Goal: Task Accomplishment & Management: Manage account settings

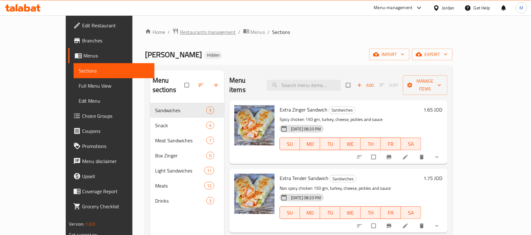
click at [180, 32] on span "Restaurants management" at bounding box center [208, 32] width 56 height 8
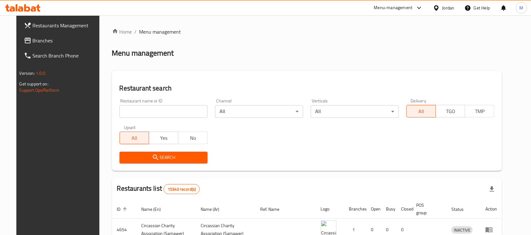
click at [448, 7] on div "Jordan" at bounding box center [449, 7] width 12 height 7
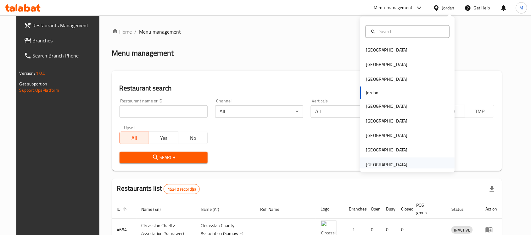
click at [398, 166] on div "[GEOGRAPHIC_DATA]" at bounding box center [387, 164] width 42 height 7
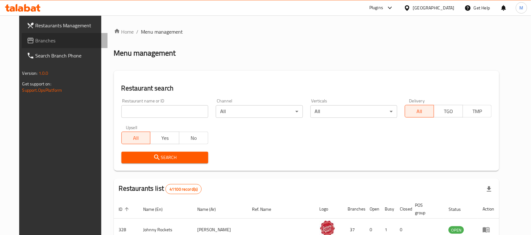
click at [45, 36] on link "Branches" at bounding box center [65, 40] width 86 height 15
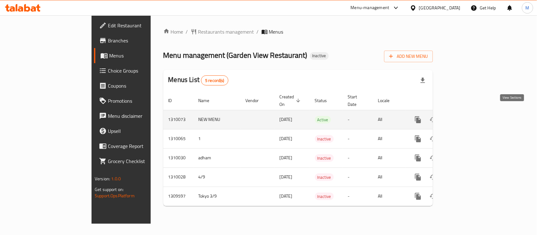
click at [471, 112] on link "enhanced table" at bounding box center [463, 119] width 15 height 15
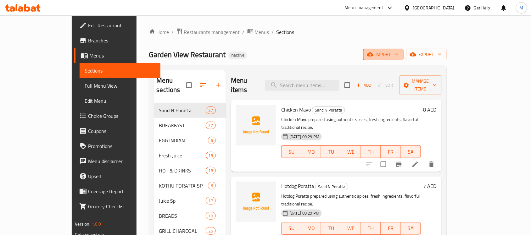
click at [399, 57] on span "import" at bounding box center [384, 55] width 30 height 8
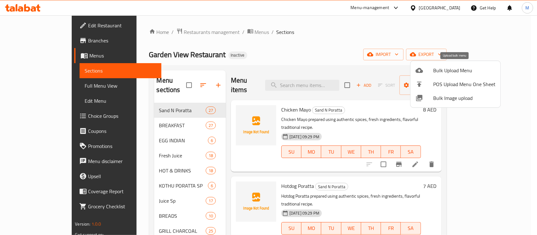
click at [444, 67] on span "Bulk Upload Menu" at bounding box center [464, 71] width 62 height 8
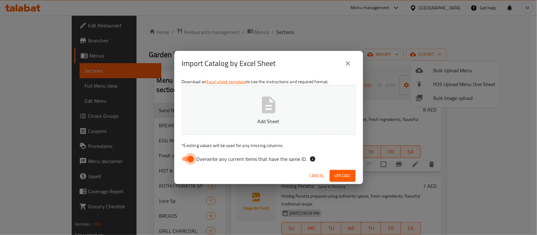
click at [195, 156] on input "Overwrite any current items that have the same ID." at bounding box center [191, 159] width 36 height 12
checkbox input "false"
click at [305, 61] on div "Import Catalog by Excel Sheet" at bounding box center [269, 63] width 174 height 15
click at [347, 171] on button "Upload" at bounding box center [343, 176] width 26 height 12
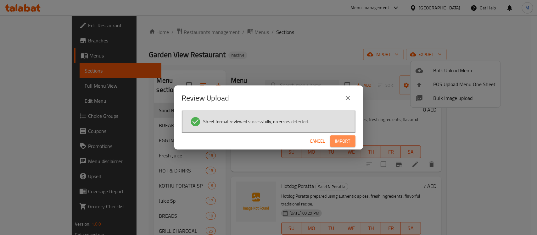
click at [343, 141] on span "Import" at bounding box center [343, 142] width 15 height 8
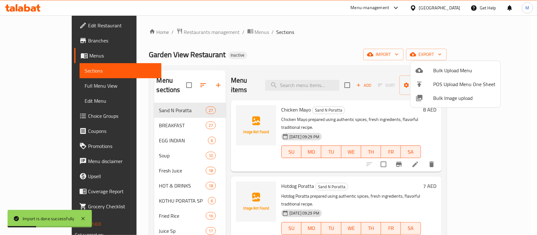
click at [311, 46] on div at bounding box center [268, 117] width 537 height 235
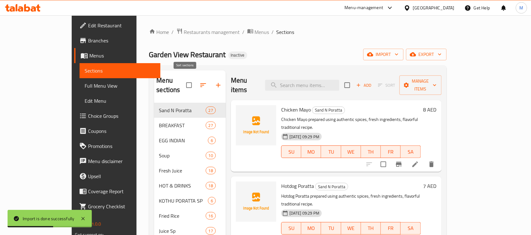
click at [200, 83] on icon "button" at bounding box center [203, 85] width 6 height 4
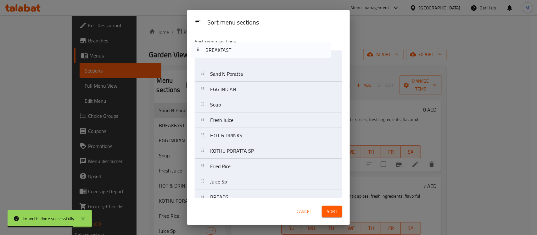
drag, startPoint x: 257, startPoint y: 75, endPoint x: 252, endPoint y: 47, distance: 28.2
click at [252, 48] on div "Sort menu sections Sand N Poratta BREAKFAST EGG INDIAN Soup Fresh Juice HOT & D…" at bounding box center [268, 116] width 163 height 166
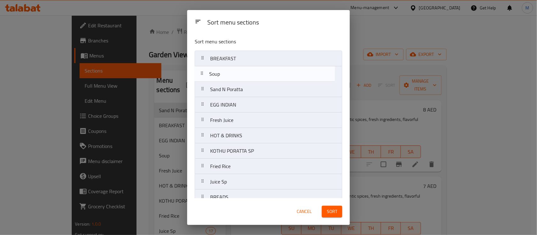
drag, startPoint x: 245, startPoint y: 108, endPoint x: 245, endPoint y: 71, distance: 36.8
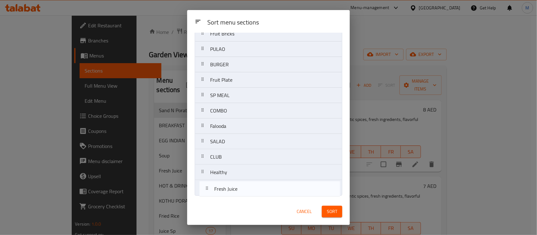
scroll to position [319, 0]
drag, startPoint x: 251, startPoint y: 167, endPoint x: 260, endPoint y: 192, distance: 26.8
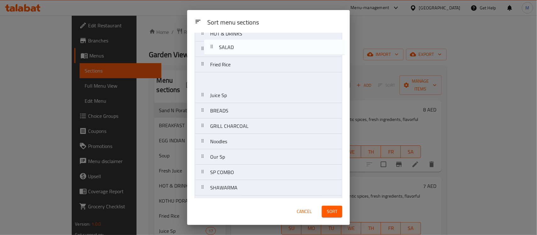
scroll to position [76, 0]
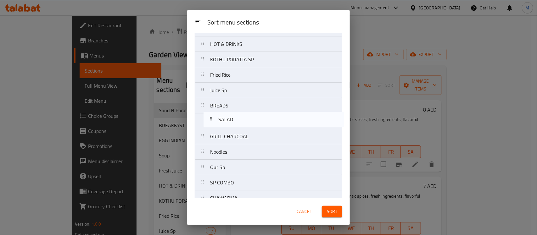
drag, startPoint x: 232, startPoint y: 144, endPoint x: 241, endPoint y: 119, distance: 26.4
click at [241, 119] on nav "BREAKFAST Soup Sand N Poratta EGG INDIAN HOT & DRINKS KOTHU PORATTA SP Fried Ri…" at bounding box center [269, 206] width 148 height 463
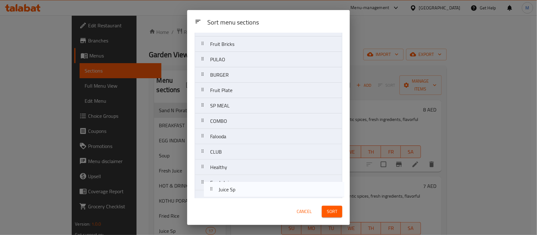
scroll to position [319, 0]
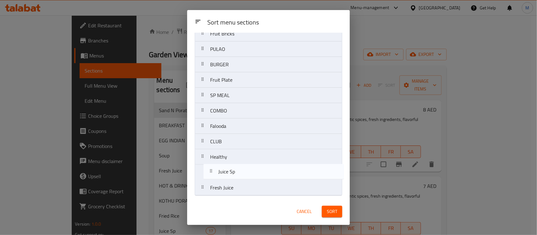
drag, startPoint x: 236, startPoint y: 93, endPoint x: 245, endPoint y: 180, distance: 86.7
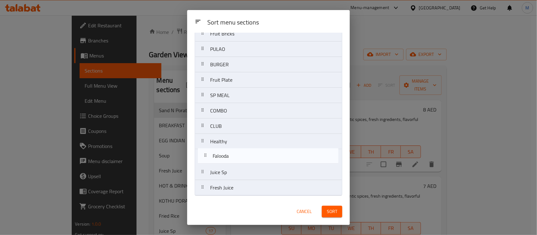
drag, startPoint x: 235, startPoint y: 127, endPoint x: 238, endPoint y: 159, distance: 32.2
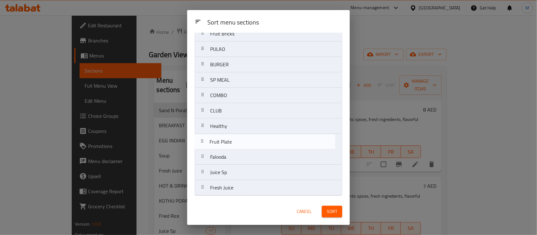
drag, startPoint x: 236, startPoint y: 90, endPoint x: 235, endPoint y: 147, distance: 56.3
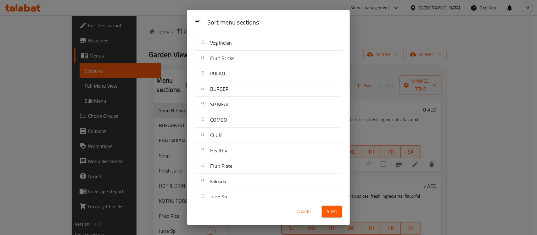
scroll to position [280, 0]
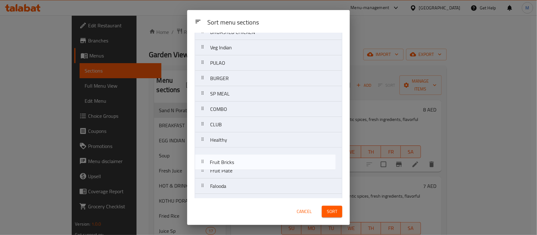
drag, startPoint x: 238, startPoint y: 76, endPoint x: 238, endPoint y: 167, distance: 91.9
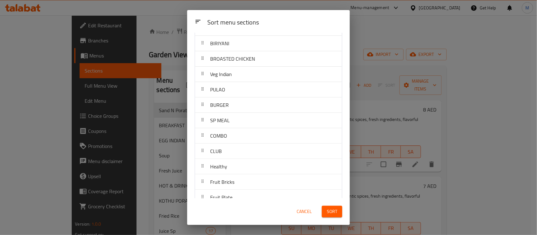
scroll to position [249, 0]
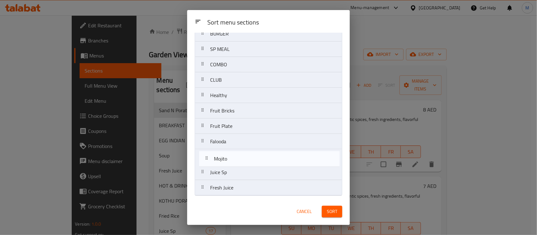
drag, startPoint x: 228, startPoint y: 81, endPoint x: 232, endPoint y: 157, distance: 76.2
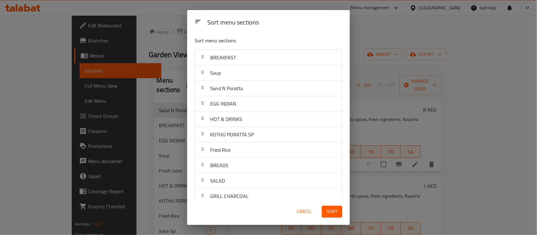
scroll to position [0, 0]
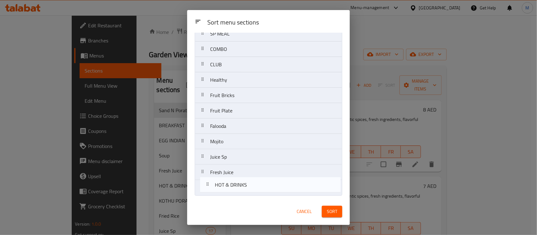
drag, startPoint x: 238, startPoint y: 121, endPoint x: 253, endPoint y: 184, distance: 64.6
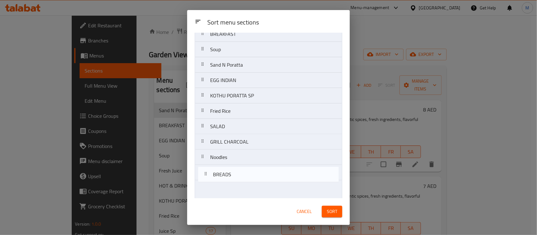
scroll to position [43, 0]
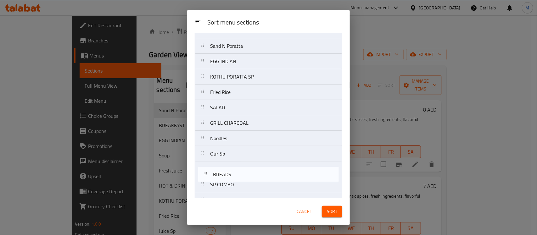
drag, startPoint x: 235, startPoint y: 154, endPoint x: 238, endPoint y: 170, distance: 16.7
click at [238, 178] on nav "BREAKFAST Soup Sand N Poratta EGG INDIAN KOTHU PORATTA SP Fried Rice BREADS SAL…" at bounding box center [269, 238] width 148 height 463
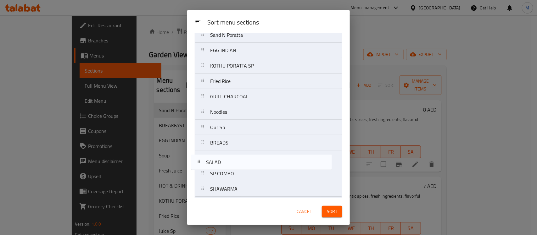
drag, startPoint x: 243, startPoint y: 106, endPoint x: 239, endPoint y: 165, distance: 59.0
click at [239, 167] on nav "BREAKFAST Soup Sand N Poratta EGG INDIAN KOTHU PORATTA SP Fried Rice SALAD GRIL…" at bounding box center [269, 227] width 148 height 463
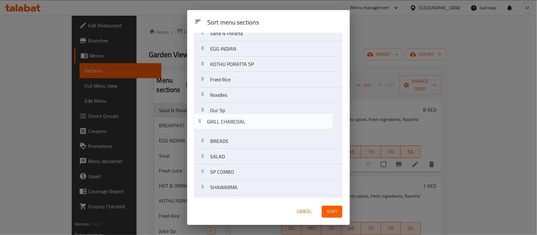
drag, startPoint x: 241, startPoint y: 95, endPoint x: 238, endPoint y: 128, distance: 32.5
click at [238, 128] on nav "BREAKFAST Soup Sand N Poratta EGG INDIAN KOTHU PORATTA SP Fried Rice GRILL CHAR…" at bounding box center [269, 226] width 148 height 463
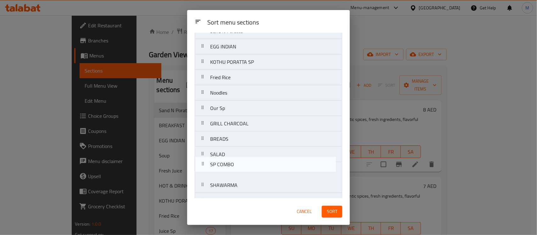
scroll to position [59, 0]
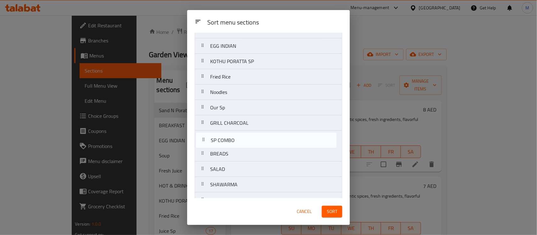
drag, startPoint x: 228, startPoint y: 176, endPoint x: 245, endPoint y: 176, distance: 16.4
click at [230, 139] on nav "BREAKFAST Soup Sand N Poratta EGG INDIAN KOTHU PORATTA SP Fried Rice Noodles Ou…" at bounding box center [269, 223] width 148 height 463
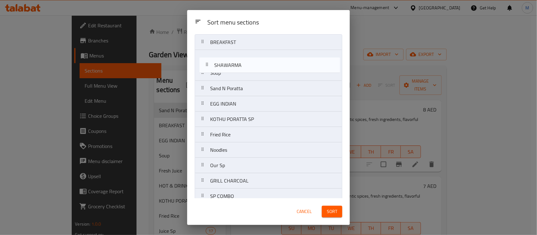
scroll to position [10, 0]
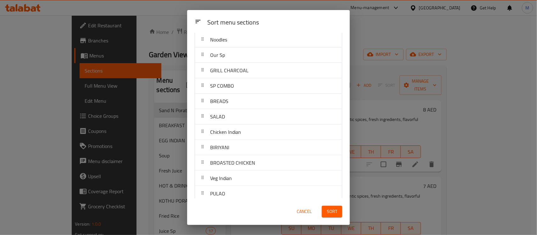
scroll to position [128, 0]
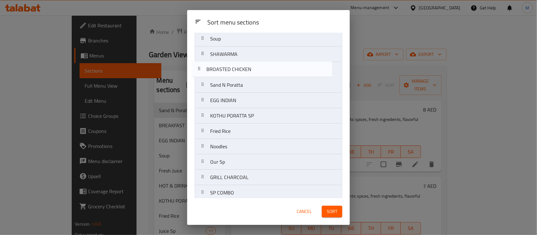
drag, startPoint x: 252, startPoint y: 168, endPoint x: 249, endPoint y: 71, distance: 97.0
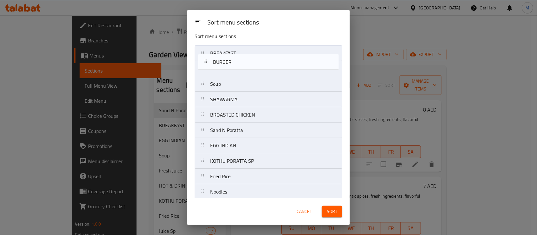
scroll to position [0, 0]
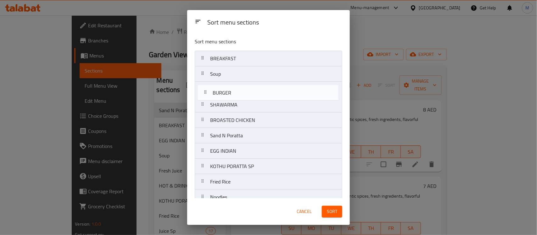
drag, startPoint x: 235, startPoint y: 147, endPoint x: 240, endPoint y: 95, distance: 52.1
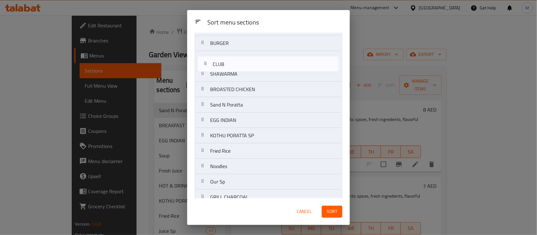
scroll to position [43, 0]
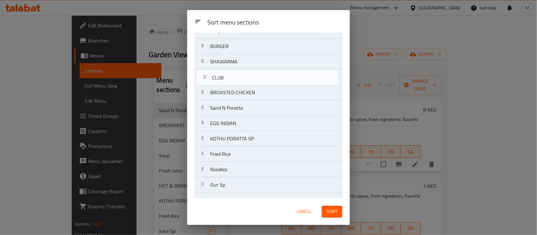
drag, startPoint x: 235, startPoint y: 139, endPoint x: 238, endPoint y: 79, distance: 59.5
click at [238, 79] on nav "BREAKFAST Soup BURGER SHAWARMA BROASTED CHICKEN Sand N Poratta EGG INDIAN KOTHU…" at bounding box center [269, 239] width 148 height 463
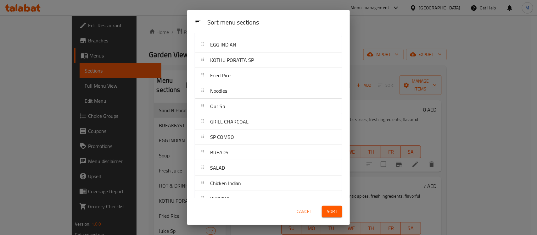
scroll to position [161, 0]
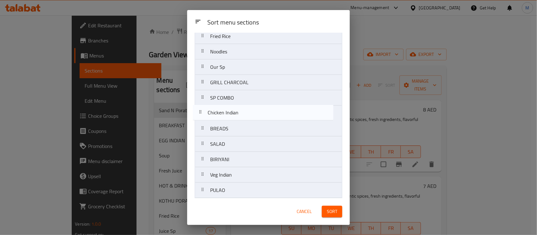
drag, startPoint x: 244, startPoint y: 147, endPoint x: 241, endPoint y: 112, distance: 35.3
click at [241, 112] on nav "BREAKFAST Soup BURGER SHAWARMA CLUB BROASTED CHICKEN Sand N Poratta EGG INDIAN …" at bounding box center [269, 121] width 148 height 463
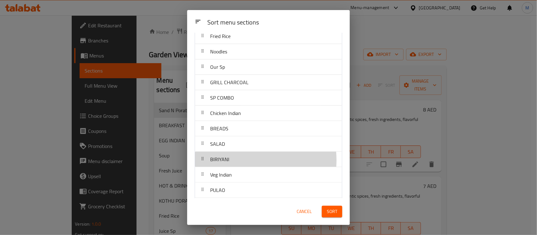
scroll to position [161, 0]
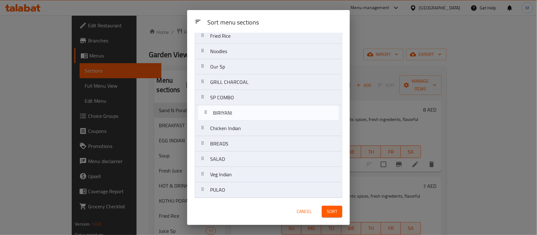
click at [241, 112] on nav "BREAKFAST Soup BURGER SHAWARMA CLUB BROASTED CHICKEN Sand N Poratta EGG INDIAN …" at bounding box center [269, 120] width 148 height 463
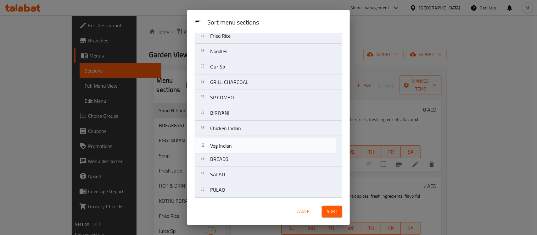
scroll to position [163, 0]
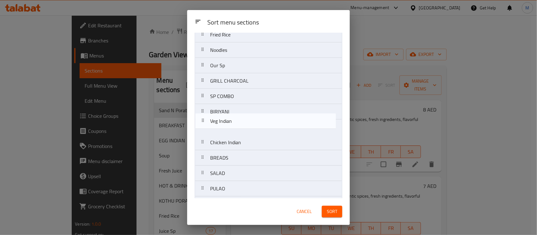
drag, startPoint x: 236, startPoint y: 178, endPoint x: 236, endPoint y: 122, distance: 56.0
click at [236, 122] on nav "BREAKFAST Soup BURGER SHAWARMA CLUB BROASTED CHICKEN Sand N Poratta EGG INDIAN …" at bounding box center [269, 119] width 148 height 463
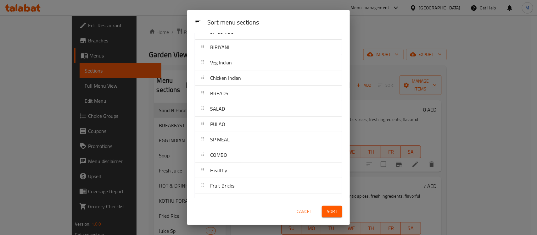
scroll to position [241, 0]
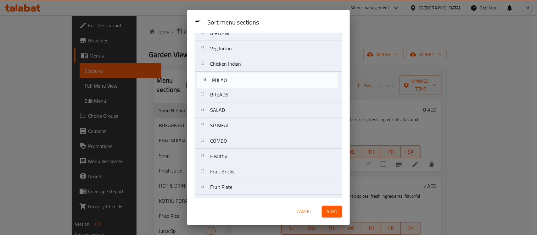
drag, startPoint x: 228, startPoint y: 107, endPoint x: 229, endPoint y: 80, distance: 27.7
click at [229, 80] on nav "BREAKFAST Soup BURGER SHAWARMA CLUB BROASTED CHICKEN Sand N Poratta EGG INDIAN …" at bounding box center [269, 40] width 148 height 463
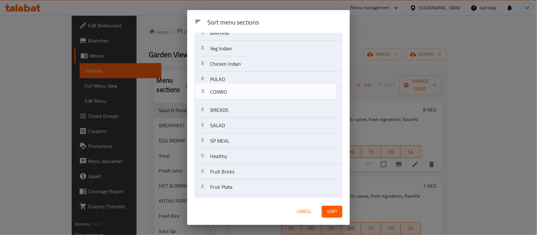
drag, startPoint x: 238, startPoint y: 142, endPoint x: 238, endPoint y: 90, distance: 51.3
click at [238, 90] on nav "BREAKFAST Soup BURGER SHAWARMA CLUB BROASTED CHICKEN Sand N Poratta EGG INDIAN …" at bounding box center [269, 40] width 148 height 463
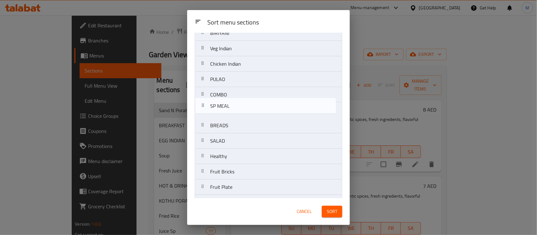
drag, startPoint x: 228, startPoint y: 147, endPoint x: 241, endPoint y: 137, distance: 16.4
click at [228, 108] on nav "BREAKFAST Soup BURGER SHAWARMA CLUB BROASTED CHICKEN Sand N Poratta EGG INDIAN …" at bounding box center [269, 40] width 148 height 463
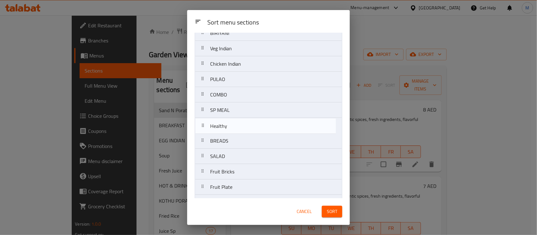
drag, startPoint x: 227, startPoint y: 160, endPoint x: 227, endPoint y: 125, distance: 34.6
click at [227, 125] on nav "BREAKFAST Soup BURGER SHAWARMA CLUB BROASTED CHICKEN Sand N Poratta EGG INDIAN …" at bounding box center [269, 40] width 148 height 463
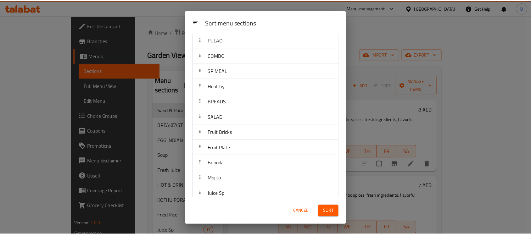
scroll to position [319, 0]
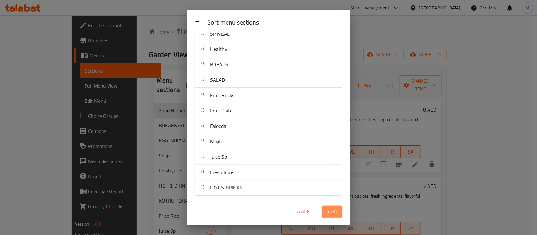
click at [331, 209] on span "Sort" at bounding box center [332, 212] width 10 height 8
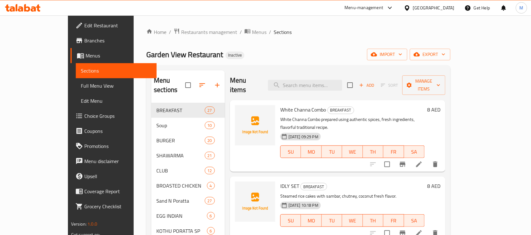
click at [251, 50] on div "Garden View Restaurant Inactive import export" at bounding box center [298, 55] width 304 height 12
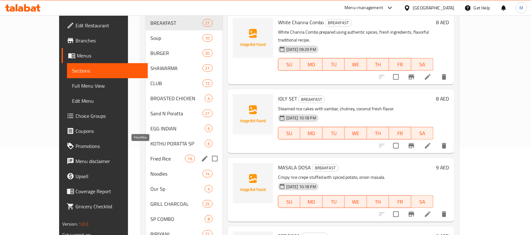
scroll to position [118, 0]
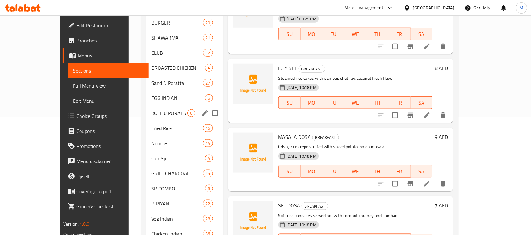
click at [146, 109] on div "KOTHU PORATTA SP 6" at bounding box center [184, 113] width 77 height 15
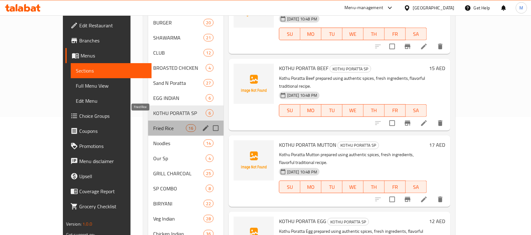
click at [153, 125] on span "Fried Rice" at bounding box center [169, 129] width 33 height 8
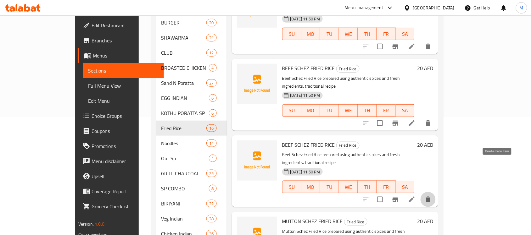
click at [431, 197] on icon "delete" at bounding box center [428, 200] width 4 height 6
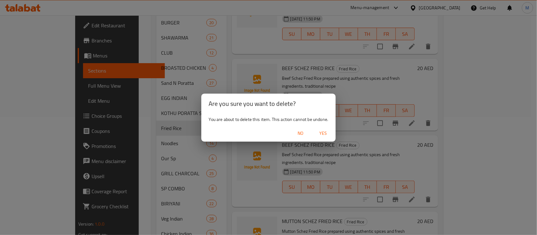
click at [319, 133] on span "Yes" at bounding box center [323, 134] width 15 height 8
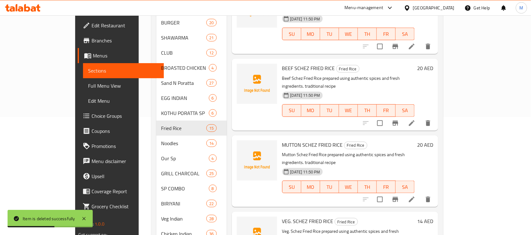
drag, startPoint x: 294, startPoint y: 103, endPoint x: 136, endPoint y: 112, distance: 158.2
click at [294, 103] on div "BEEF SCHEZ FRIED RICE Fried Rice Beef Schez Fried Rice prepared using authentic…" at bounding box center [335, 95] width 206 height 72
click at [88, 87] on span "Full Menu View" at bounding box center [123, 86] width 71 height 8
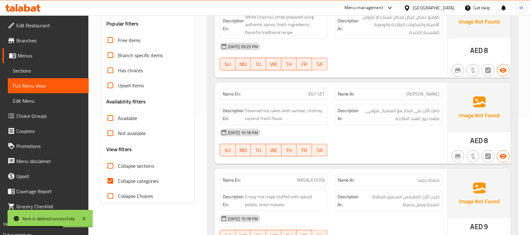
scroll to position [157, 0]
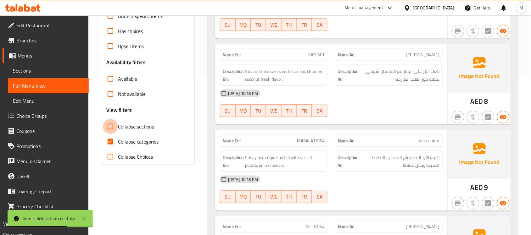
click at [115, 127] on input "Collapse sections" at bounding box center [110, 126] width 15 height 15
checkbox input "true"
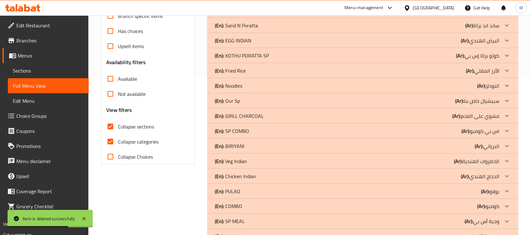
click at [111, 143] on input "Collapse categories" at bounding box center [110, 141] width 15 height 15
checkbox input "false"
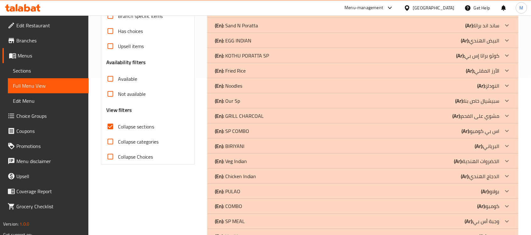
click at [163, 197] on div "Filter Branches Branches Popular filters Free items Branch specific items Has c…" at bounding box center [150, 154] width 106 height 461
click at [253, 160] on div "(En): Veg Indian (Ar): الخضروات الهندية" at bounding box center [357, 162] width 285 height 8
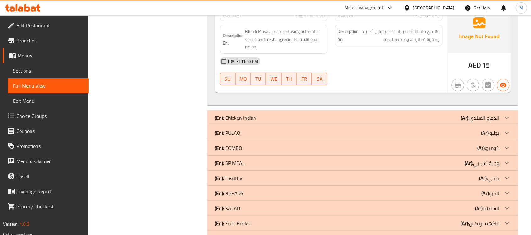
click at [249, 117] on p "(En): Chicken Indian" at bounding box center [235, 118] width 41 height 8
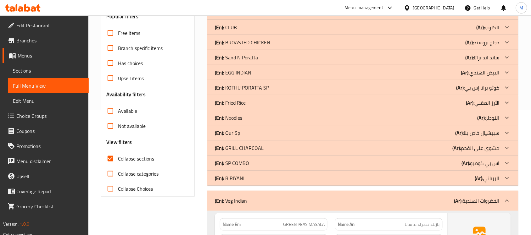
click at [251, 116] on div "(En): Noodles (Ar): النودلز" at bounding box center [357, 118] width 285 height 8
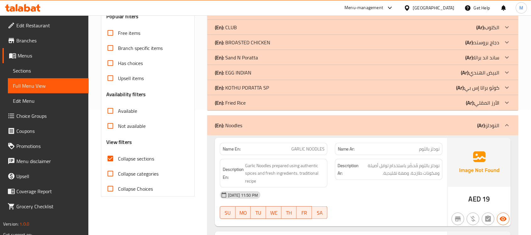
click at [243, 100] on p "(En): Fried Rice" at bounding box center [230, 103] width 31 height 8
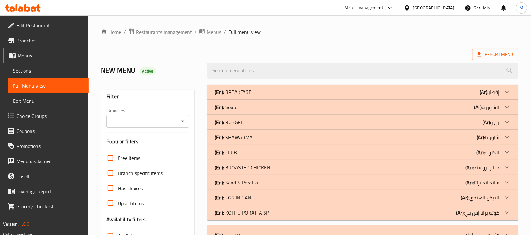
click at [250, 102] on div "(En): Soup (Ar): الشوربة" at bounding box center [362, 107] width 311 height 15
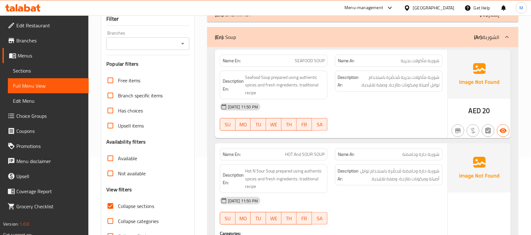
scroll to position [79, 0]
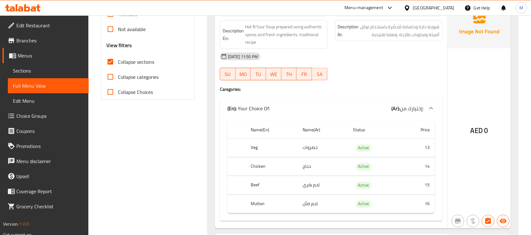
scroll to position [236, 0]
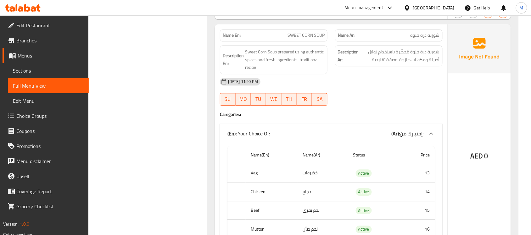
scroll to position [474, 0]
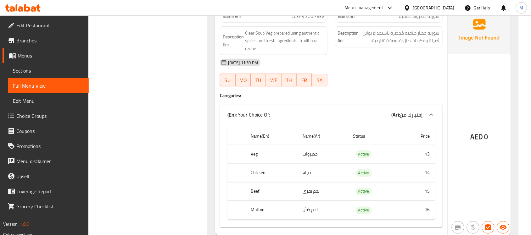
scroll to position [895, 0]
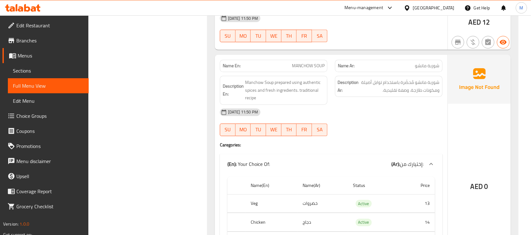
scroll to position [1225, 0]
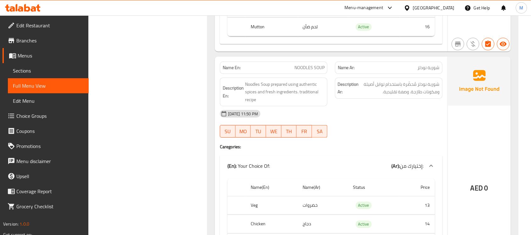
scroll to position [1349, 0]
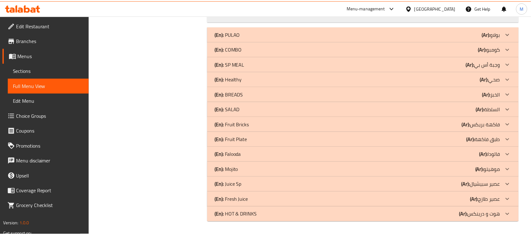
scroll to position [1356, 0]
